Goal: Information Seeking & Learning: Learn about a topic

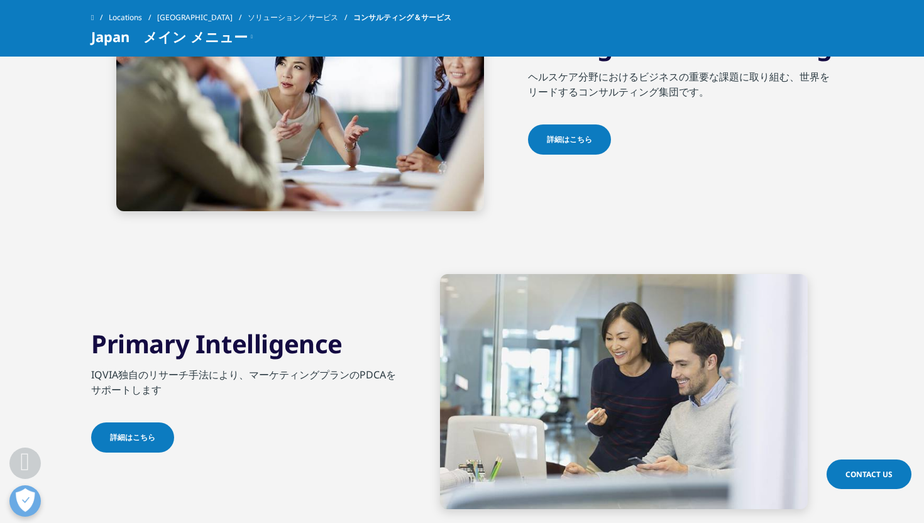
scroll to position [1207, 0]
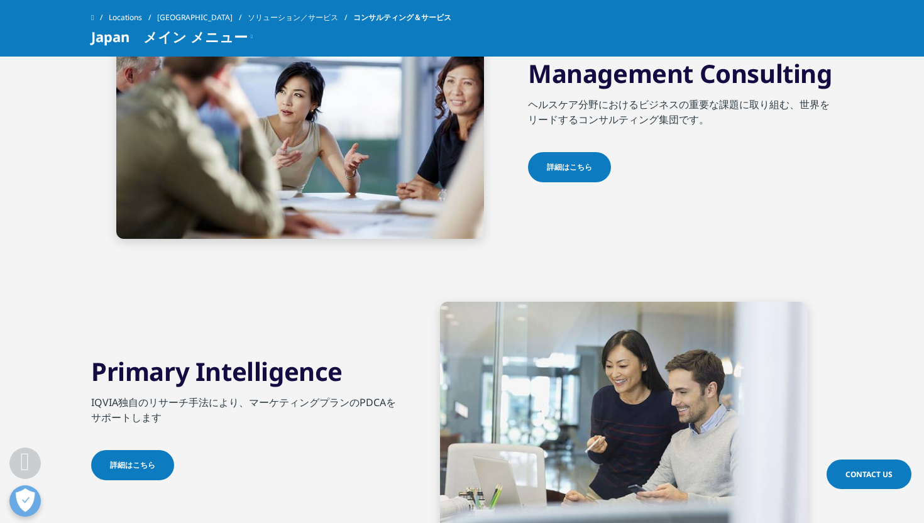
click at [599, 162] on link "詳細はこちら" at bounding box center [569, 167] width 83 height 30
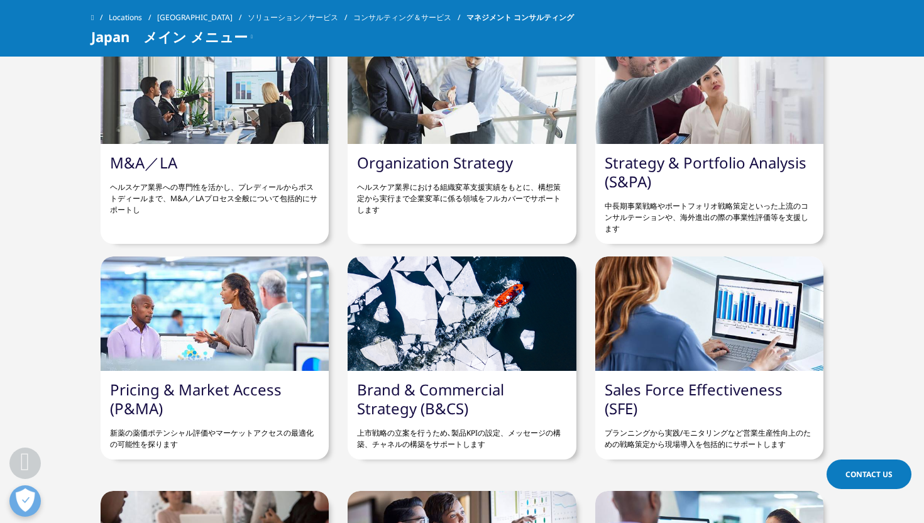
scroll to position [1648, 0]
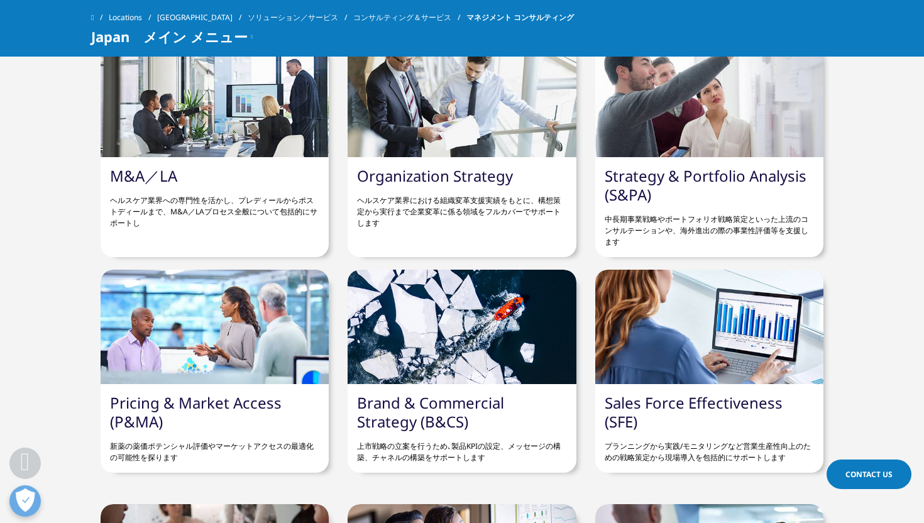
click at [287, 216] on p "ヘルスケア業界への専門性を活かし、プレディールからポストディールまで、M&A／LAプロセス全般について包括的にサポートし" at bounding box center [214, 206] width 209 height 43
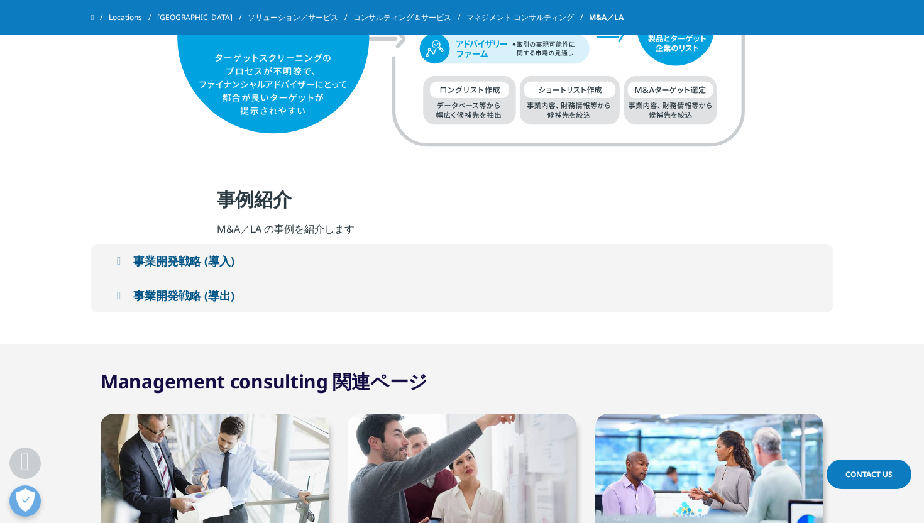
scroll to position [1903, 0]
click at [359, 266] on button "事業開発戦略 (導入)" at bounding box center [462, 260] width 742 height 34
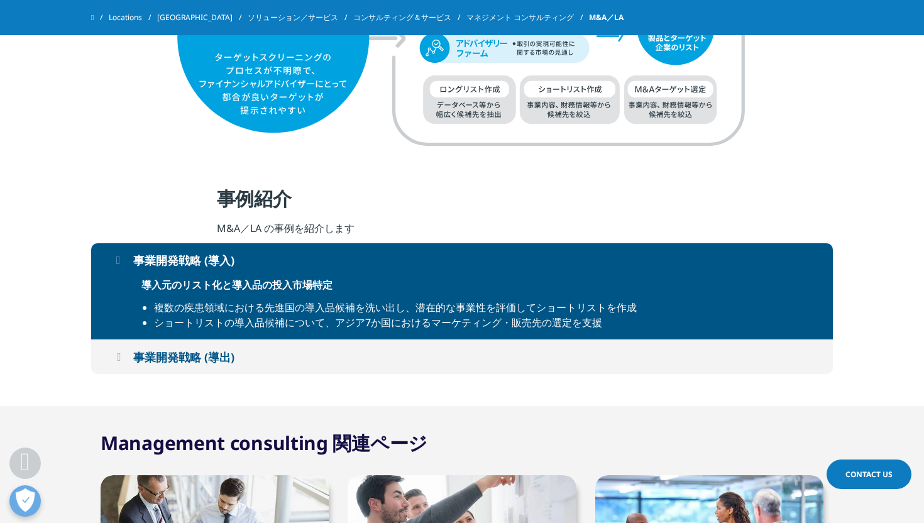
click at [351, 340] on button "事業開発戦略 (導出)" at bounding box center [462, 357] width 742 height 34
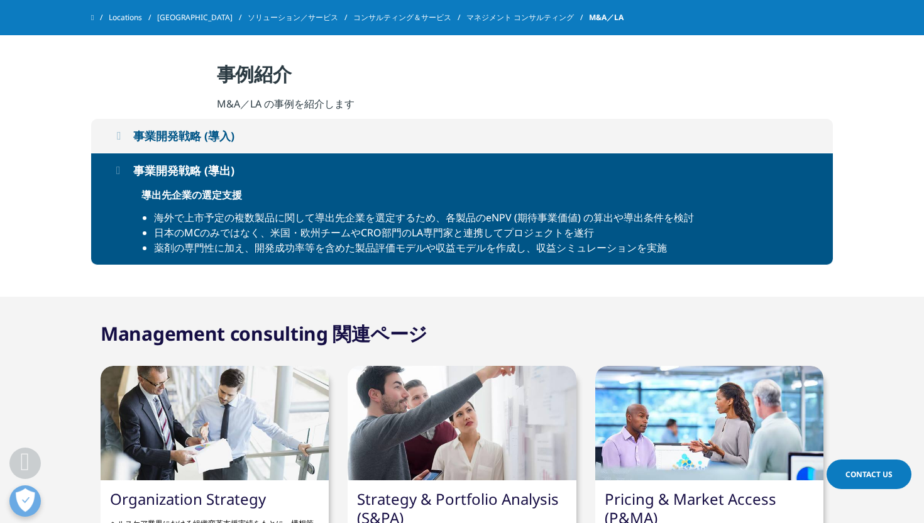
scroll to position [2024, 0]
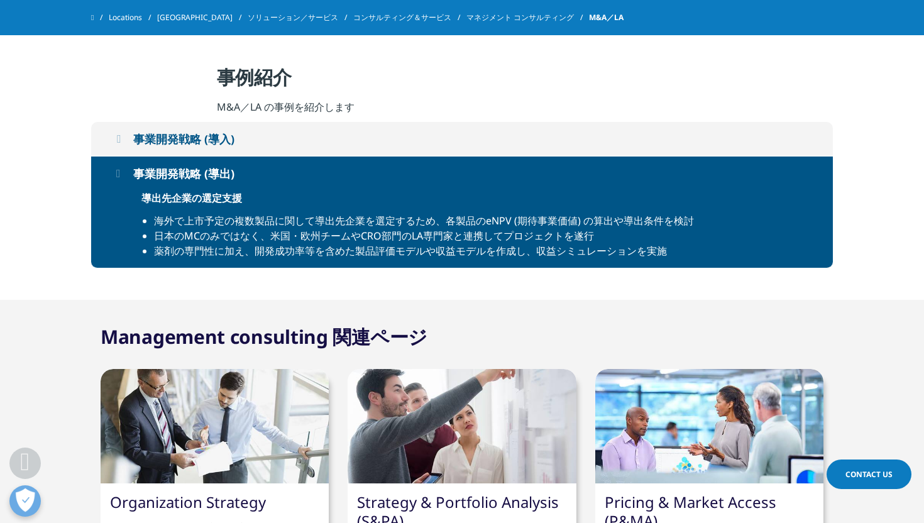
click at [254, 378] on div at bounding box center [215, 426] width 228 height 114
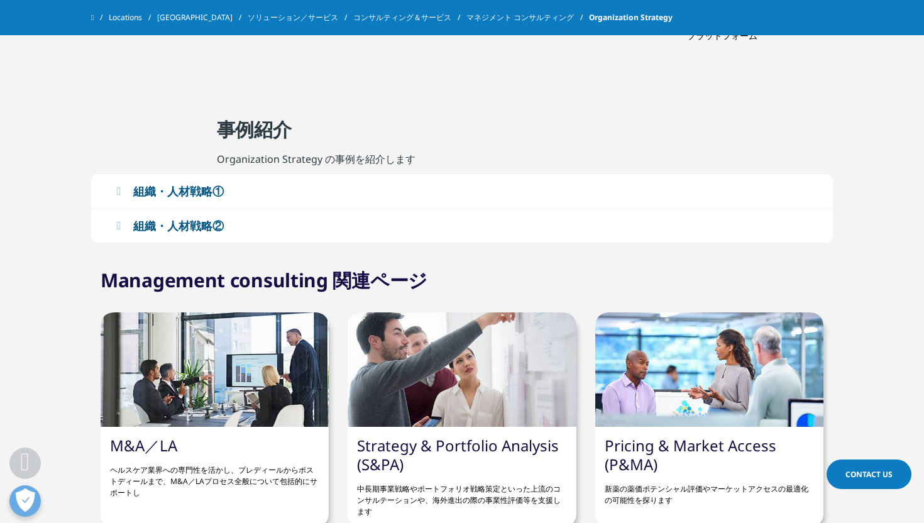
scroll to position [1370, 0]
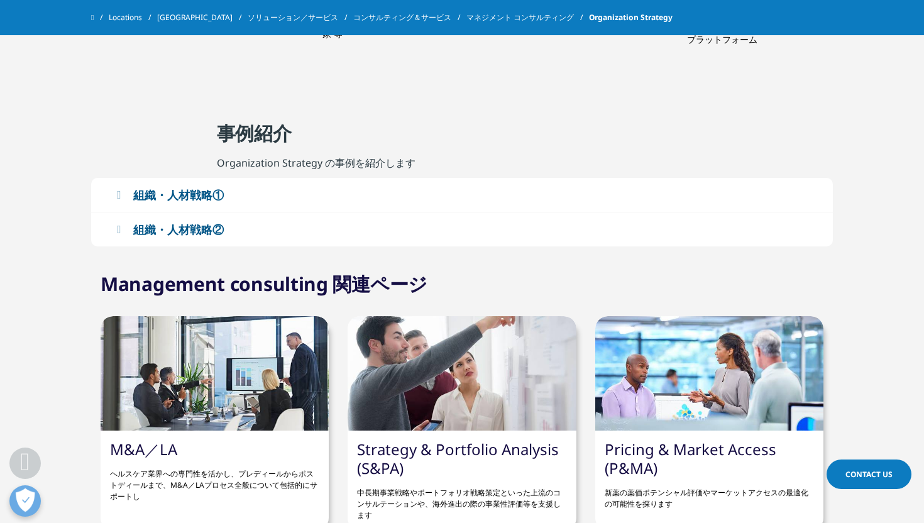
click at [591, 210] on button "組織・人材戦略①" at bounding box center [462, 195] width 742 height 34
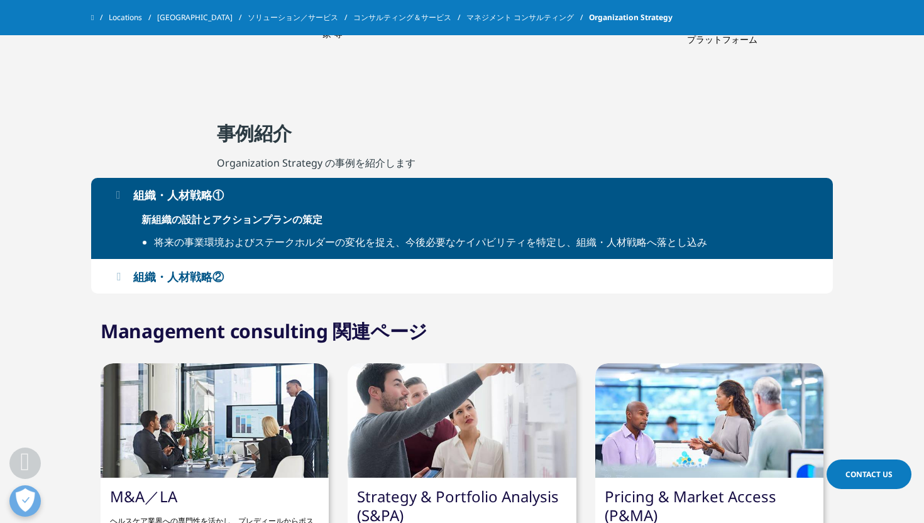
click at [356, 231] on h4 "新組織の設計とアクションプランの策定" at bounding box center [461, 223] width 641 height 23
click at [356, 267] on button "組織・人材戦略②" at bounding box center [462, 277] width 742 height 34
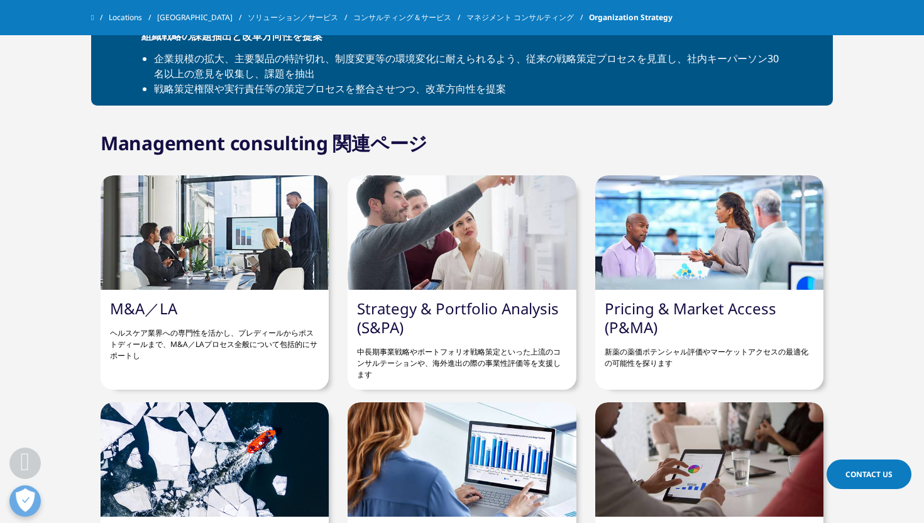
scroll to position [1603, 0]
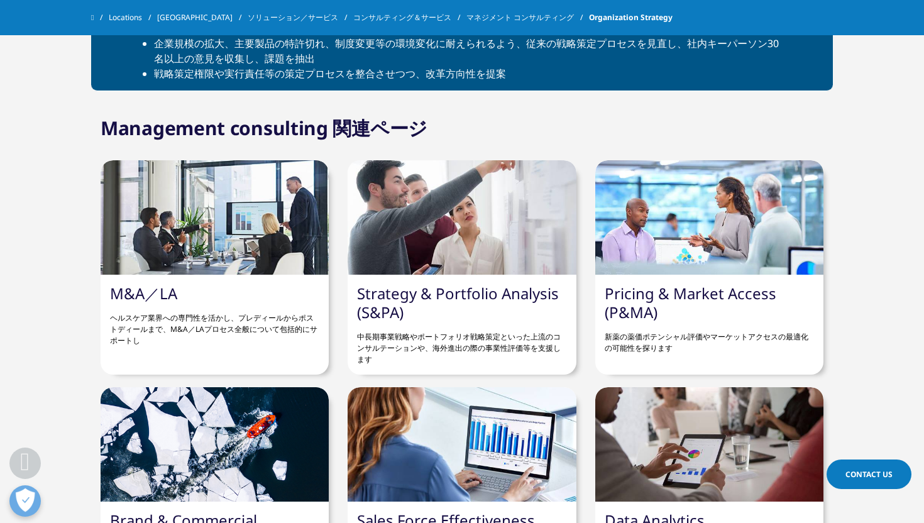
click at [397, 299] on link "Strategy & Portfolio Analysis (S&PA)" at bounding box center [458, 303] width 202 height 40
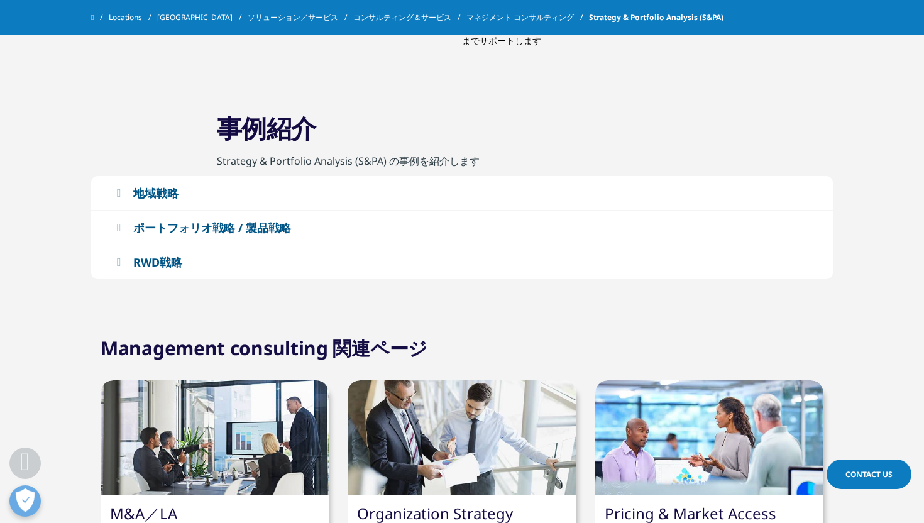
scroll to position [737, 0]
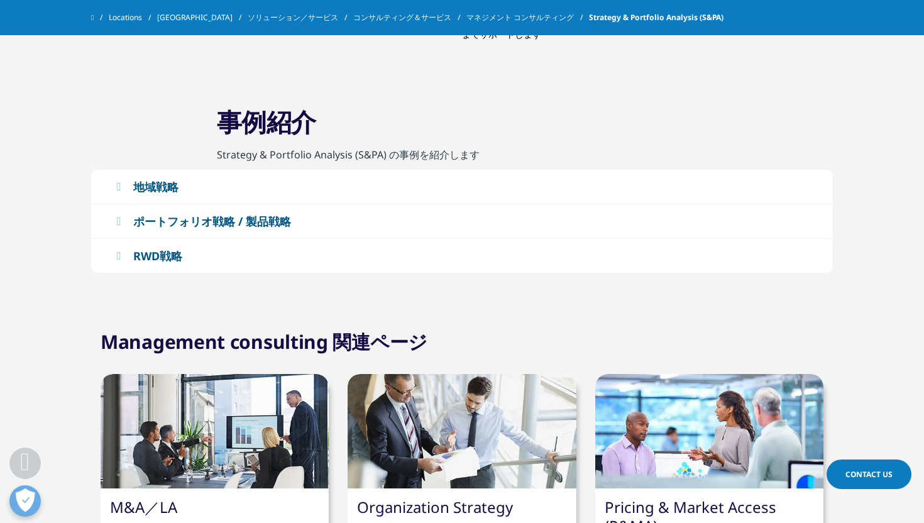
click at [283, 230] on button "ポートフォリオ戦略 / 製品戦略" at bounding box center [462, 221] width 742 height 34
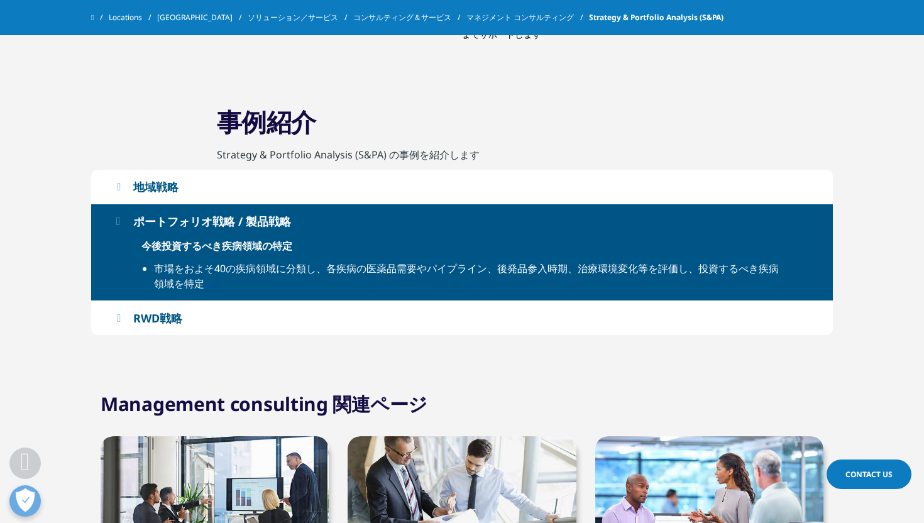
click at [260, 323] on button "RWD戦略" at bounding box center [462, 318] width 742 height 34
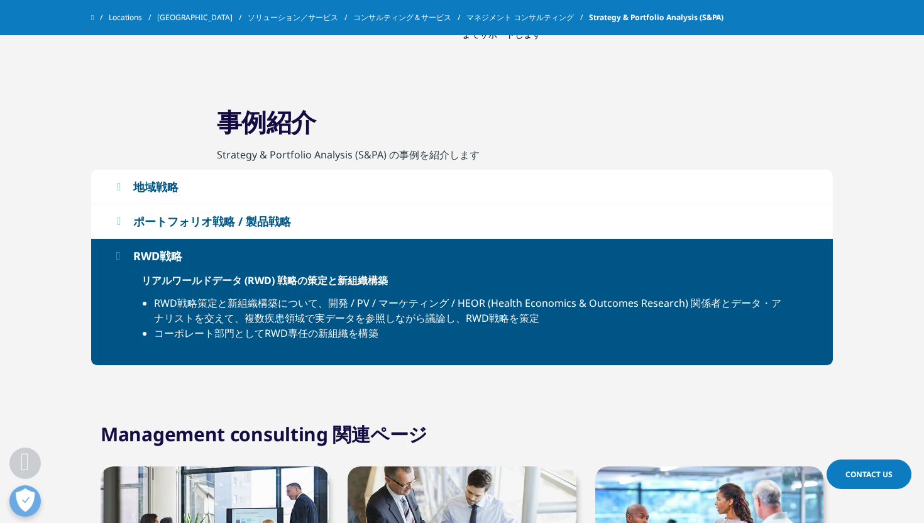
click at [351, 196] on button "地域戦略" at bounding box center [462, 187] width 742 height 34
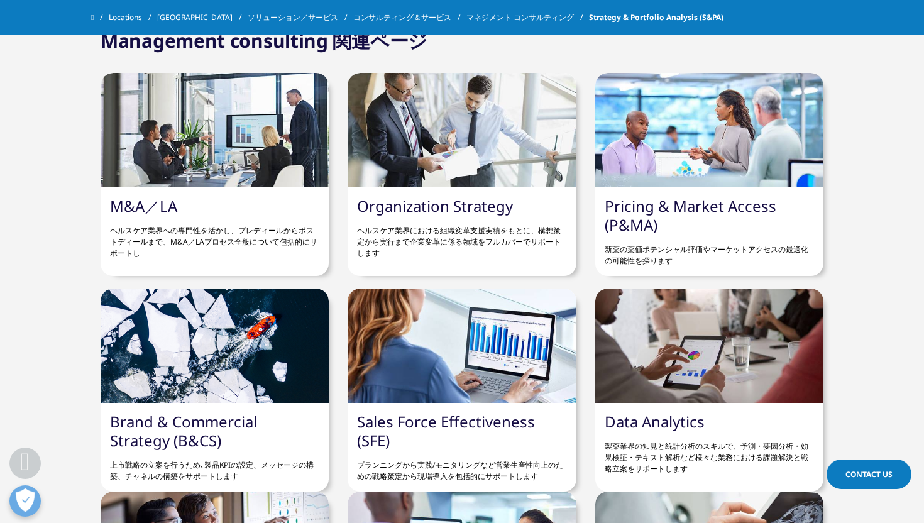
scroll to position [1099, 0]
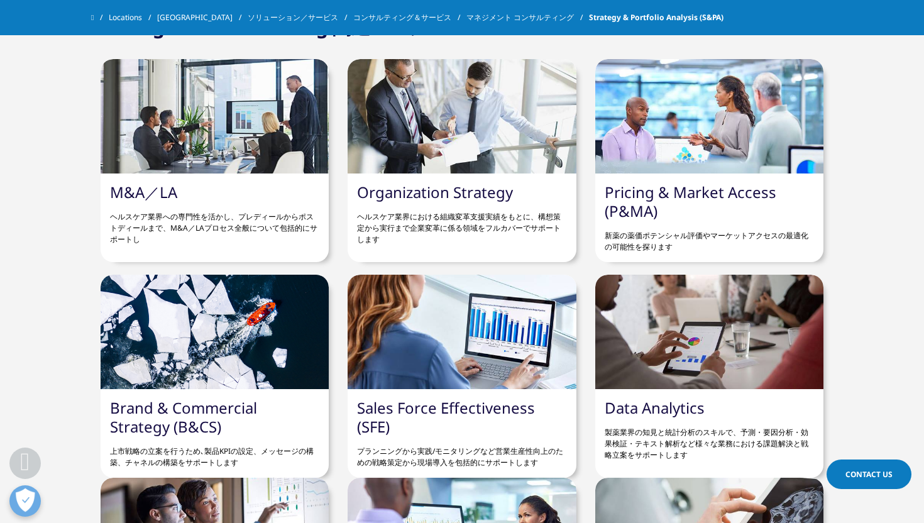
click at [645, 218] on link "Pricing & Market Access (P&MA)" at bounding box center [691, 202] width 172 height 40
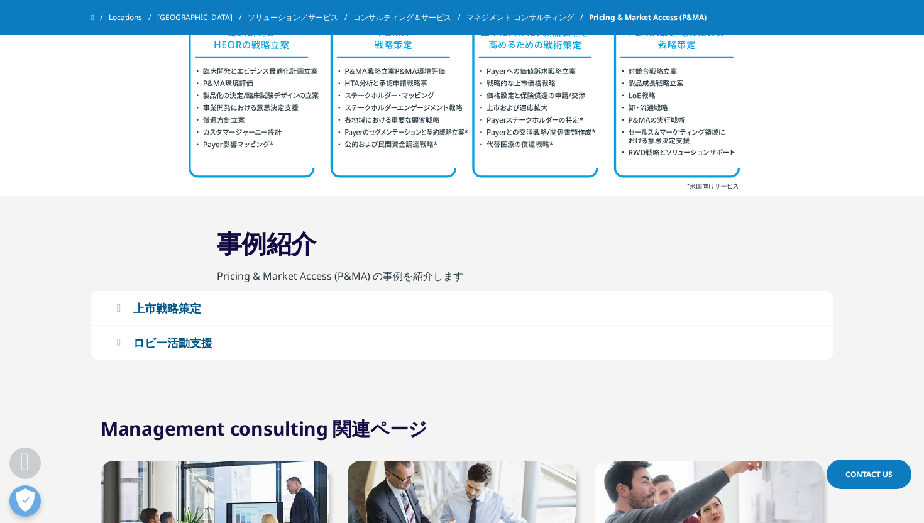
scroll to position [1009, 0]
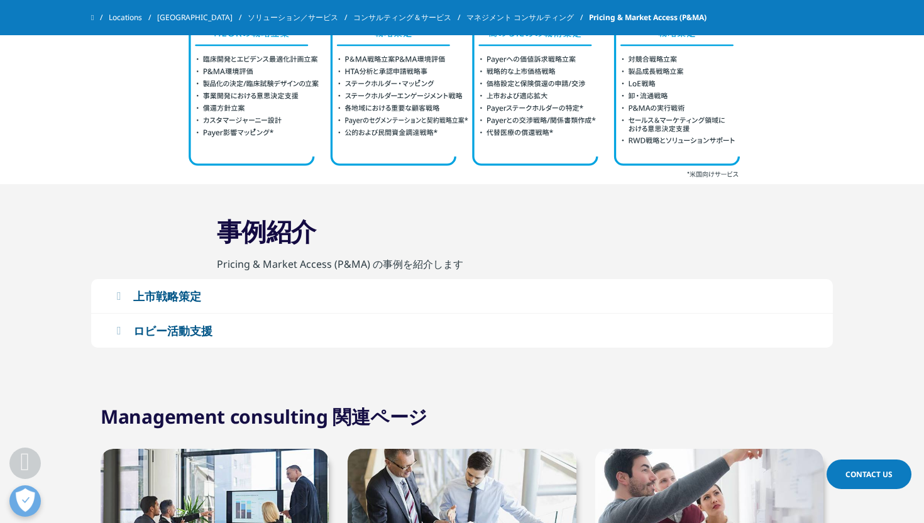
click at [343, 299] on button "上市戦略策定" at bounding box center [462, 296] width 742 height 34
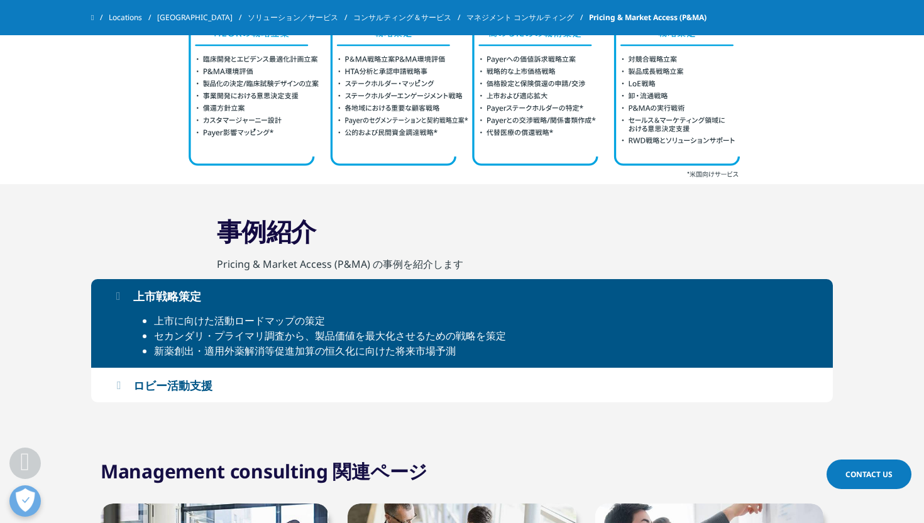
click at [351, 388] on button "ロビー活動支援" at bounding box center [462, 385] width 742 height 34
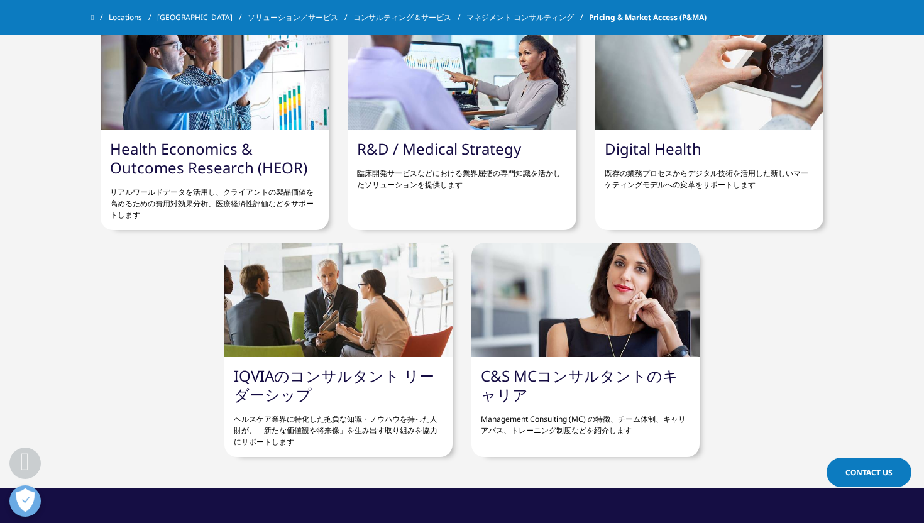
scroll to position [1933, 0]
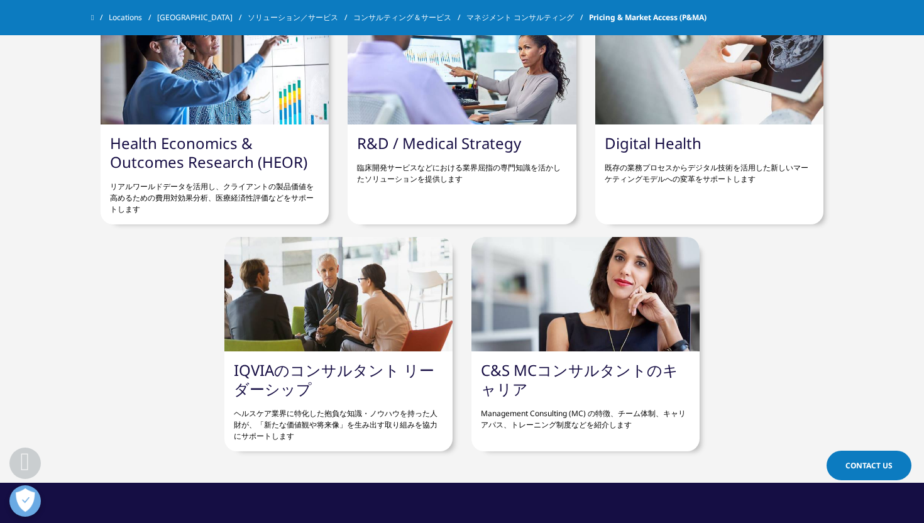
click at [312, 382] on div "IQVIAのコンサルタント リーダーシップ ヘルスケア業界に特化した抱負な知識・ノウハウを持った人財が、「新たな価値観や将来像」を生み出す取り組みを協力にサポ…" at bounding box center [338, 401] width 228 height 100
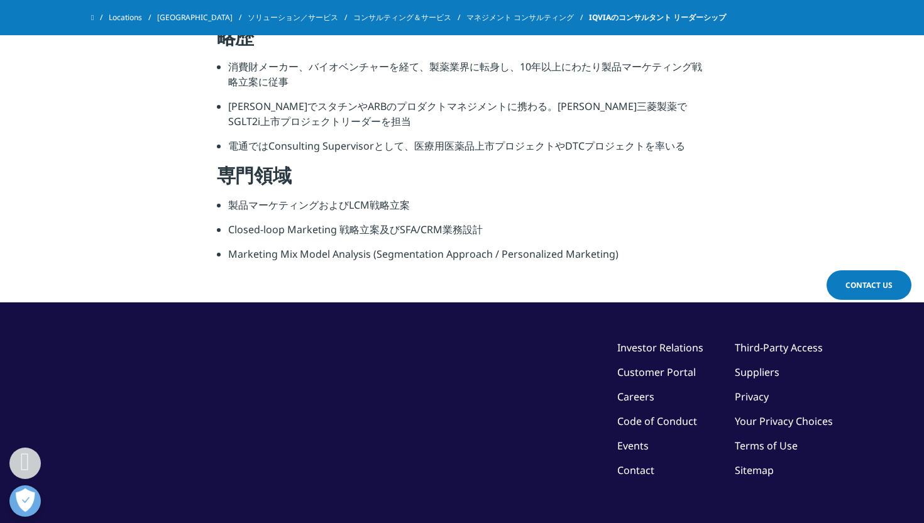
scroll to position [1335, 0]
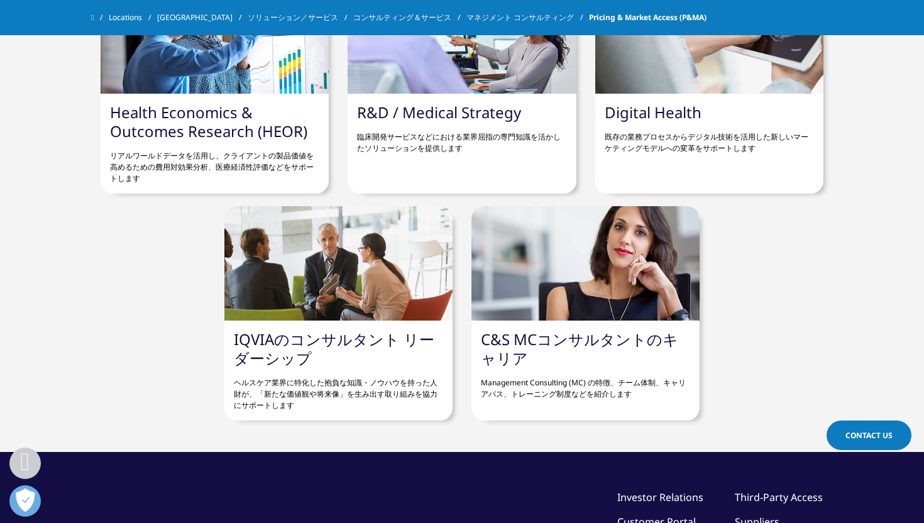
scroll to position [1908, 0]
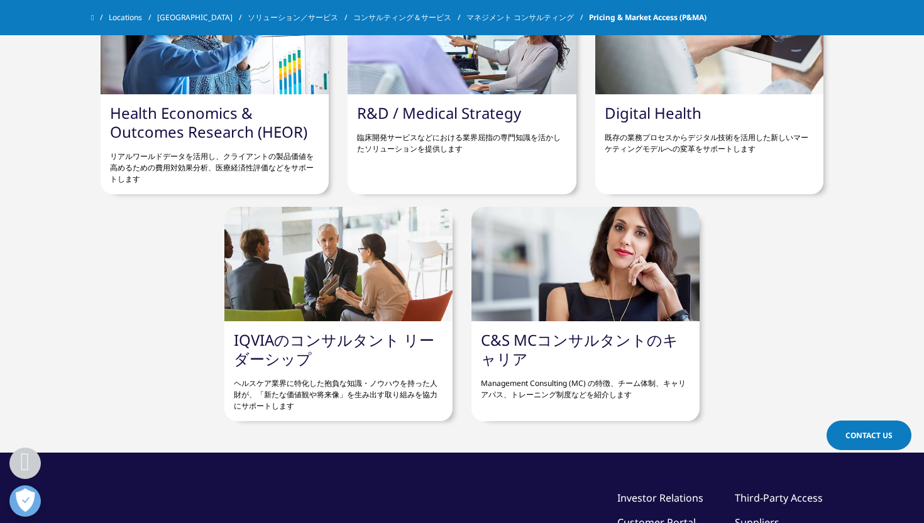
click at [514, 344] on link "C&S MCコンサルタントのキャリア" at bounding box center [579, 349] width 197 height 40
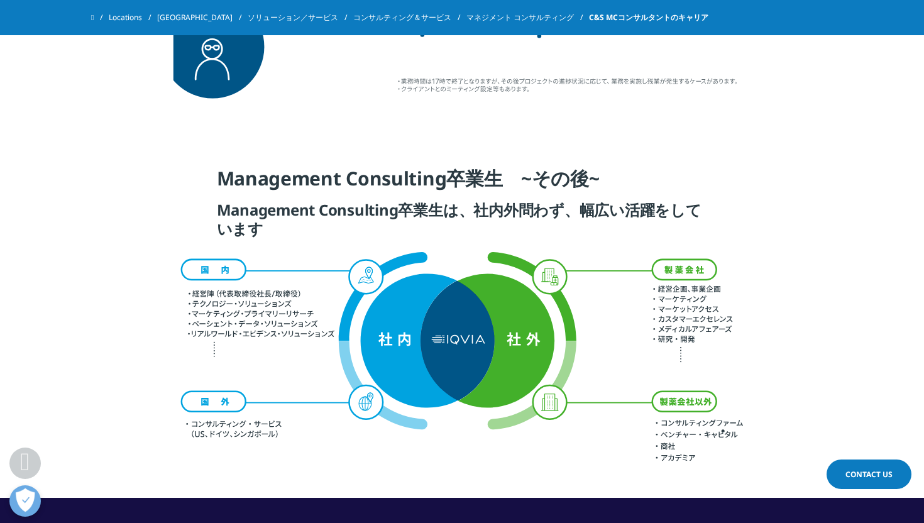
scroll to position [2912, 0]
